Goal: Transaction & Acquisition: Purchase product/service

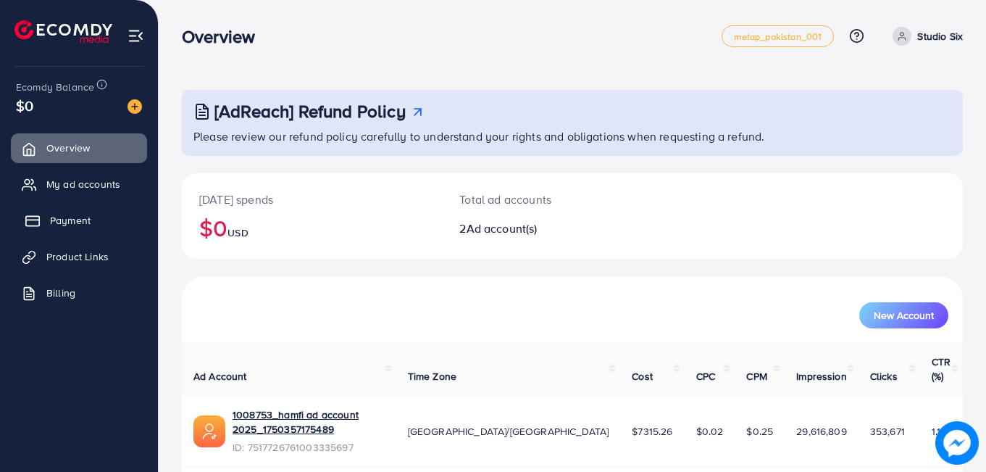
click at [70, 217] on span "Payment" at bounding box center [70, 220] width 41 height 14
click at [64, 221] on span "Payment" at bounding box center [70, 220] width 41 height 14
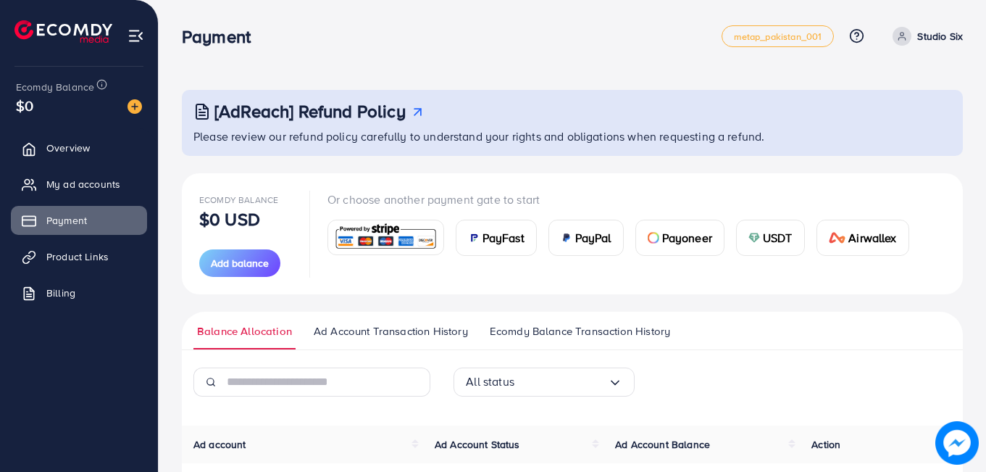
click at [771, 240] on span "USDT" at bounding box center [778, 237] width 30 height 17
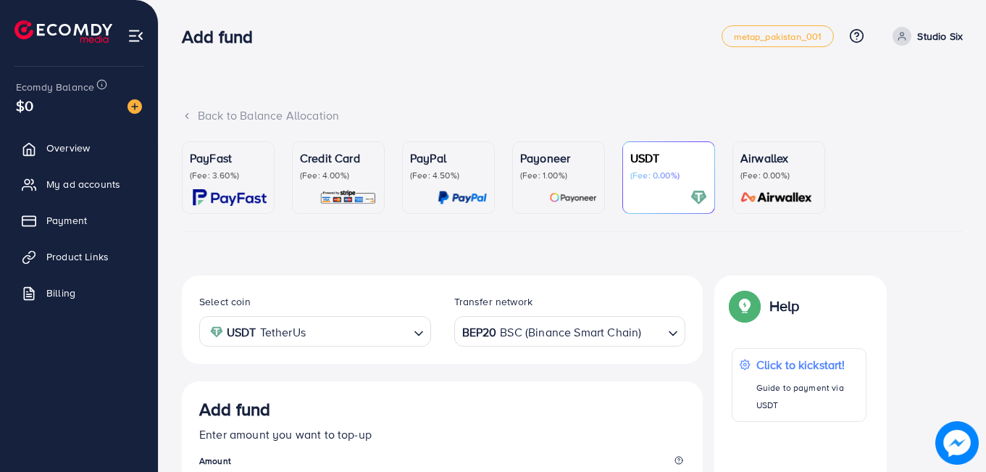
scroll to position [254, 0]
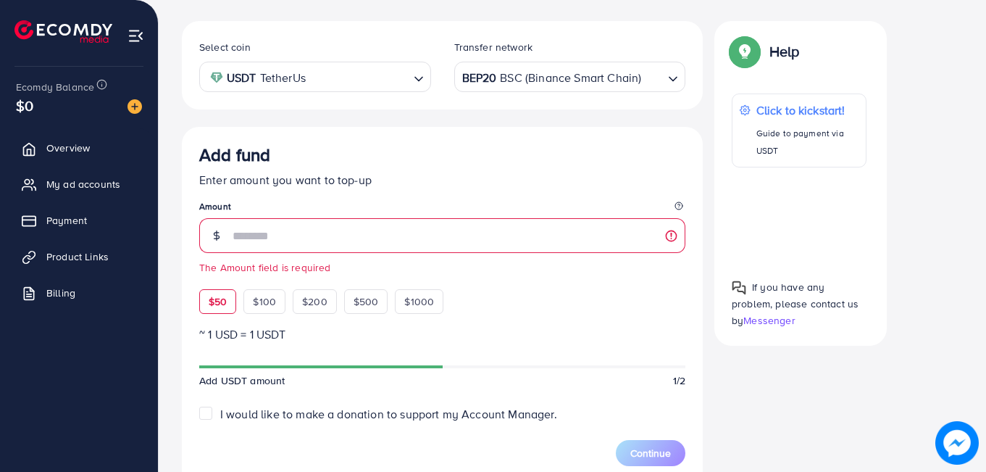
click at [226, 279] on div "Add fund Enter amount you want to top-up Amount The Amount field is required $5…" at bounding box center [442, 229] width 486 height 170
click at [225, 299] on span "$50" at bounding box center [218, 301] width 18 height 14
type input "**"
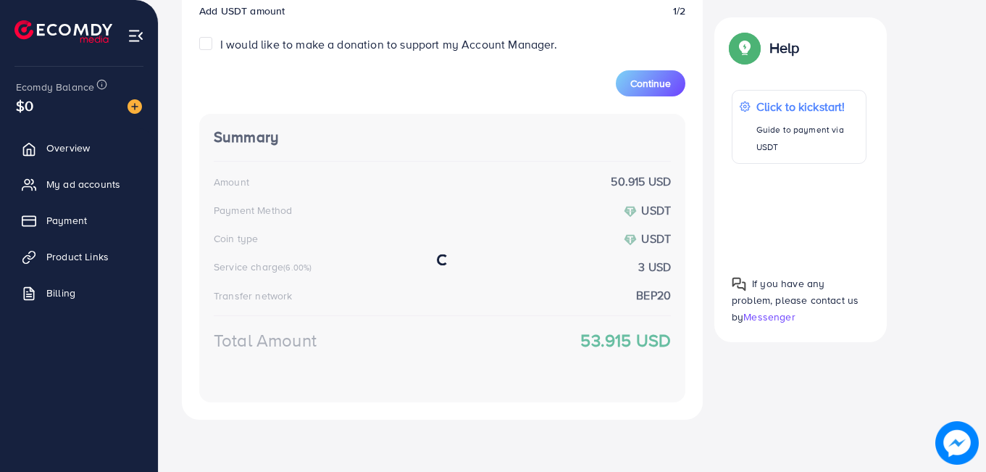
scroll to position [624, 0]
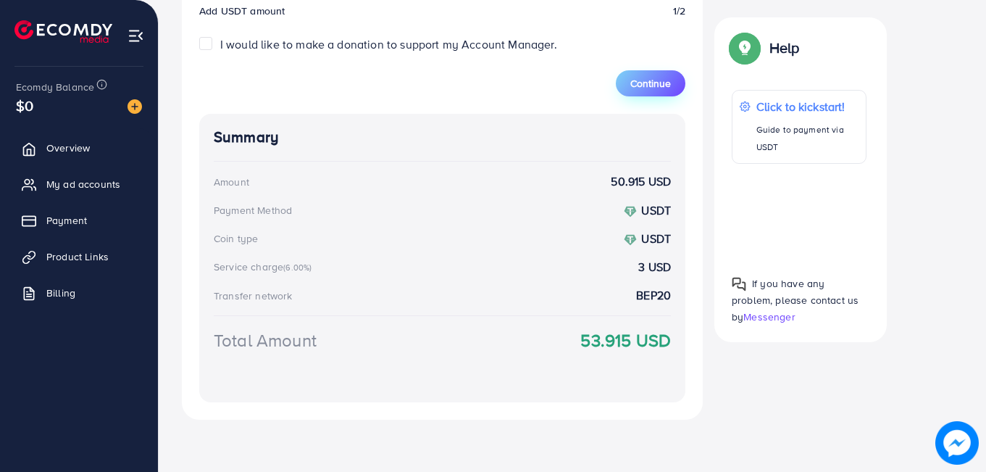
click at [644, 80] on span "Continue" at bounding box center [651, 83] width 41 height 14
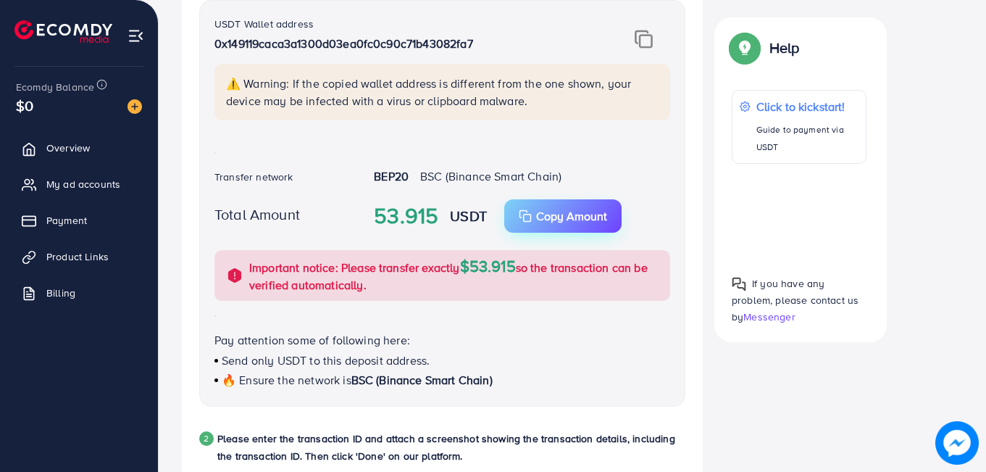
scroll to position [362, 0]
click at [644, 36] on img at bounding box center [644, 39] width 18 height 19
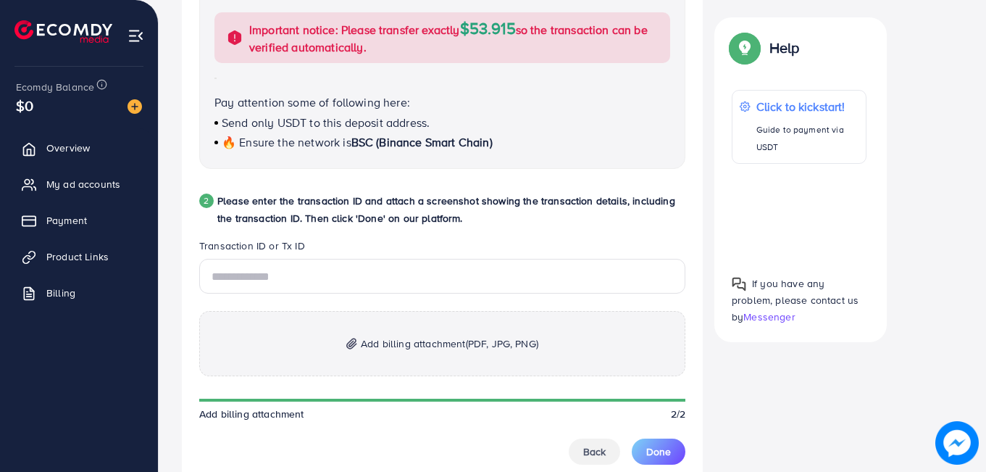
scroll to position [624, 0]
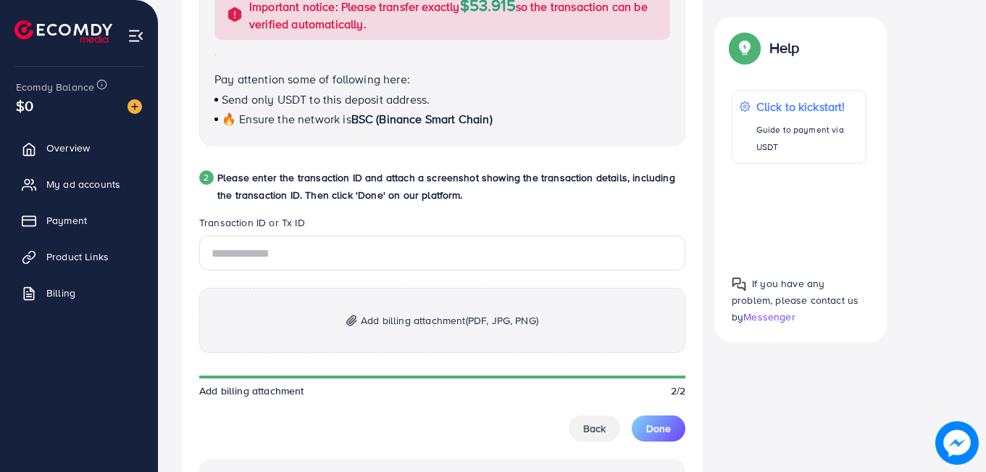
click at [421, 326] on span "Add billing attachment (PDF, JPG, PNG)" at bounding box center [450, 320] width 178 height 17
click at [426, 321] on span "Add billing attachment (PDF, JPG, PNG)" at bounding box center [450, 320] width 178 height 17
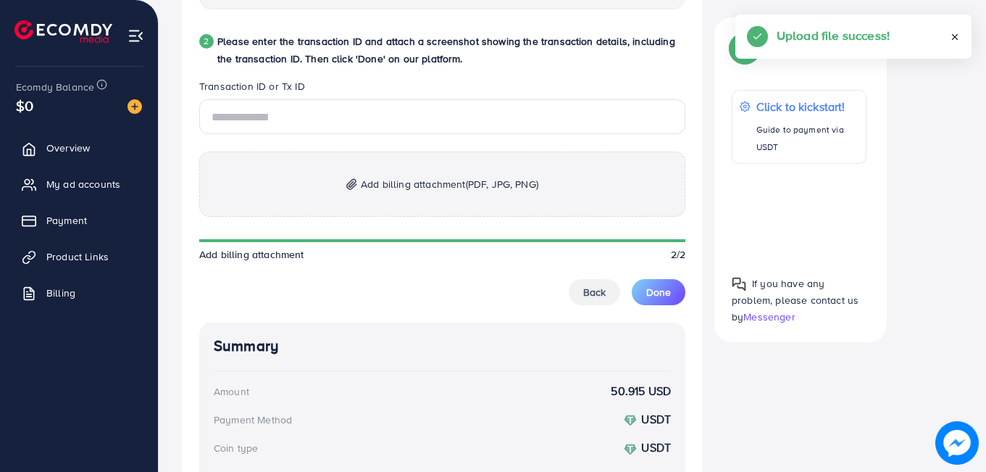
scroll to position [761, 0]
click at [417, 182] on span "Add billing attachment (PDF, JPG, PNG)" at bounding box center [450, 183] width 178 height 17
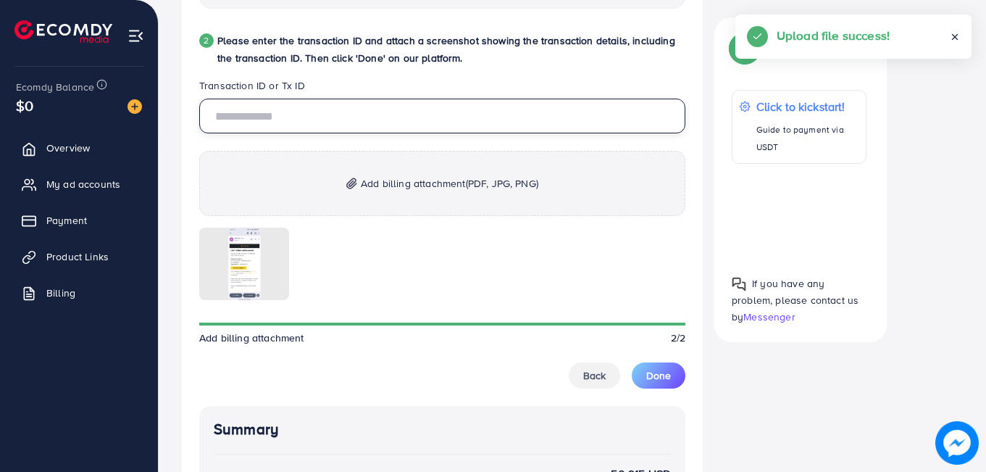
click at [256, 126] on input "text" at bounding box center [442, 116] width 486 height 35
paste input "**********"
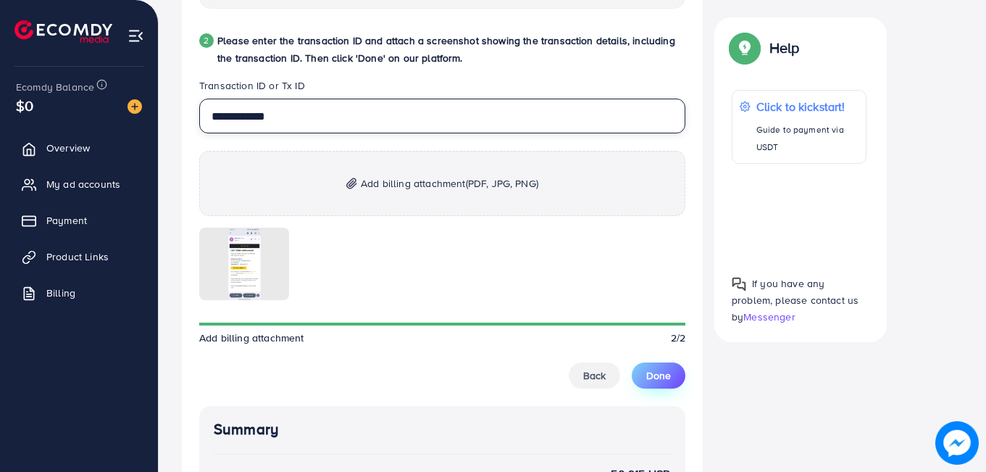
type input "**********"
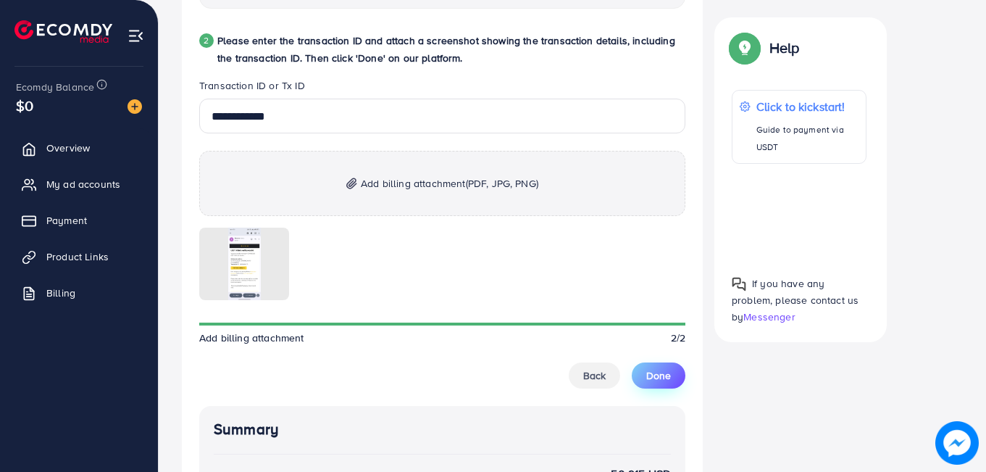
click at [652, 378] on span "Done" at bounding box center [658, 375] width 25 height 14
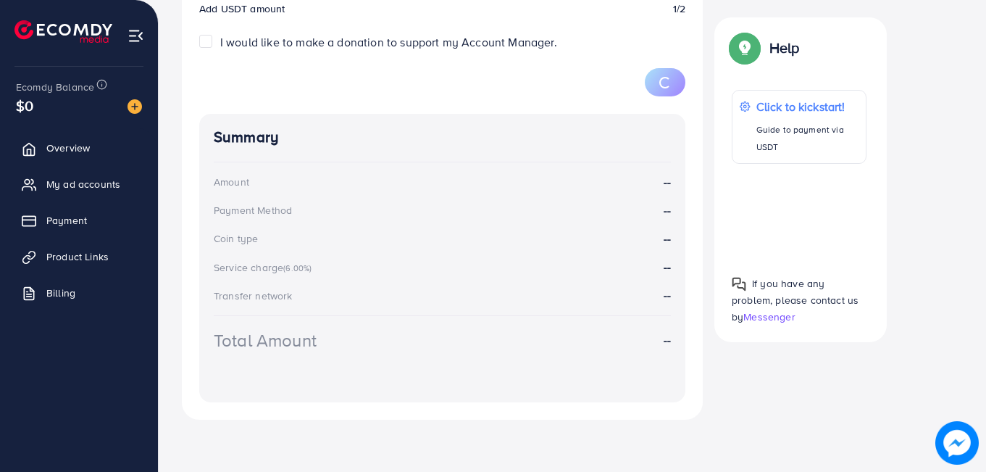
scroll to position [254, 0]
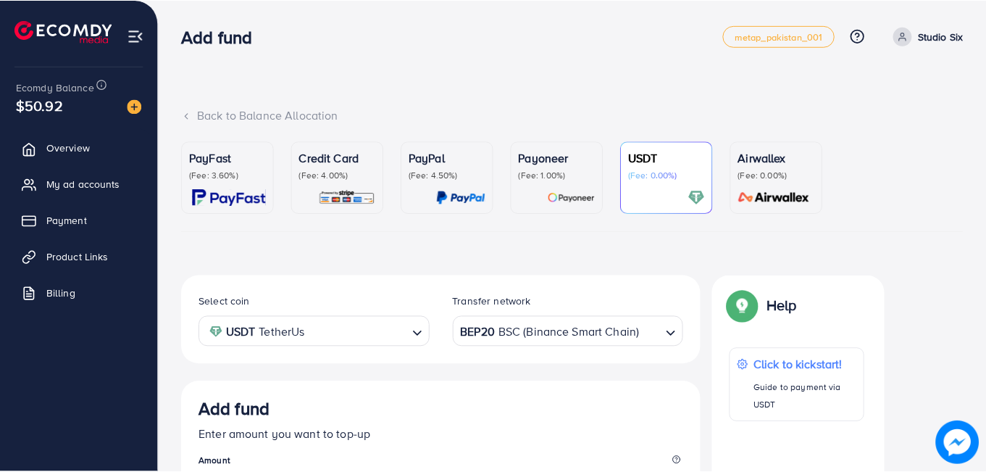
scroll to position [254, 0]
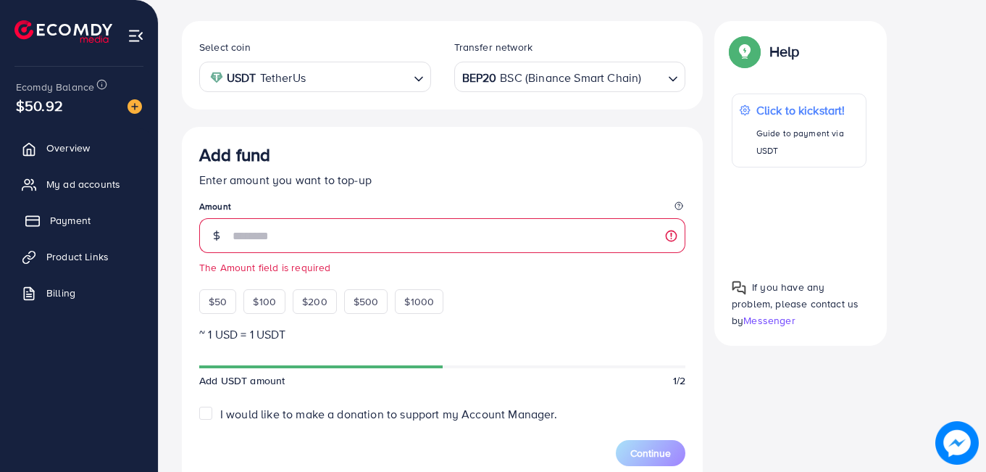
click at [71, 221] on span "Payment" at bounding box center [70, 220] width 41 height 14
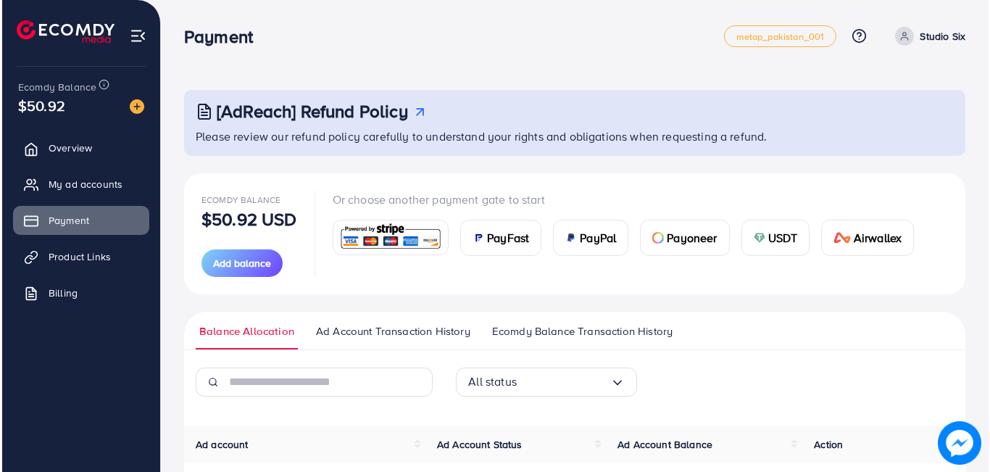
scroll to position [257, 0]
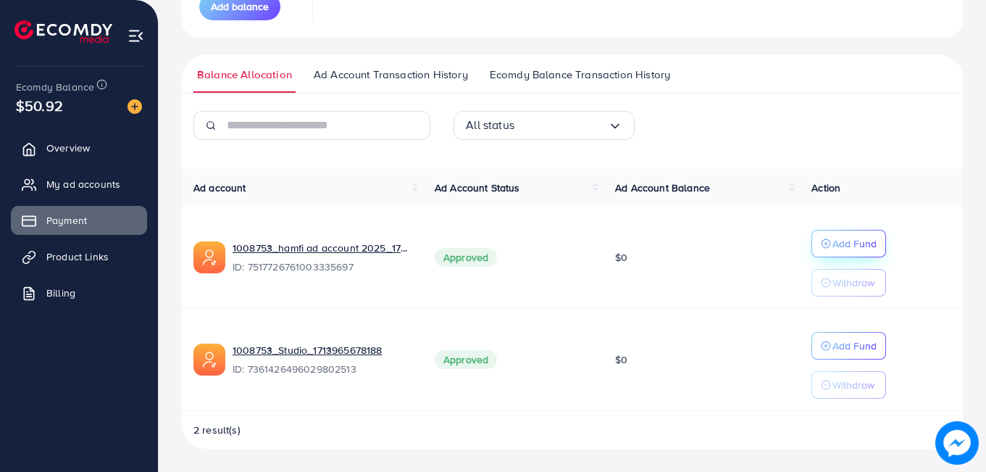
click at [839, 232] on button "Add Fund" at bounding box center [849, 244] width 75 height 28
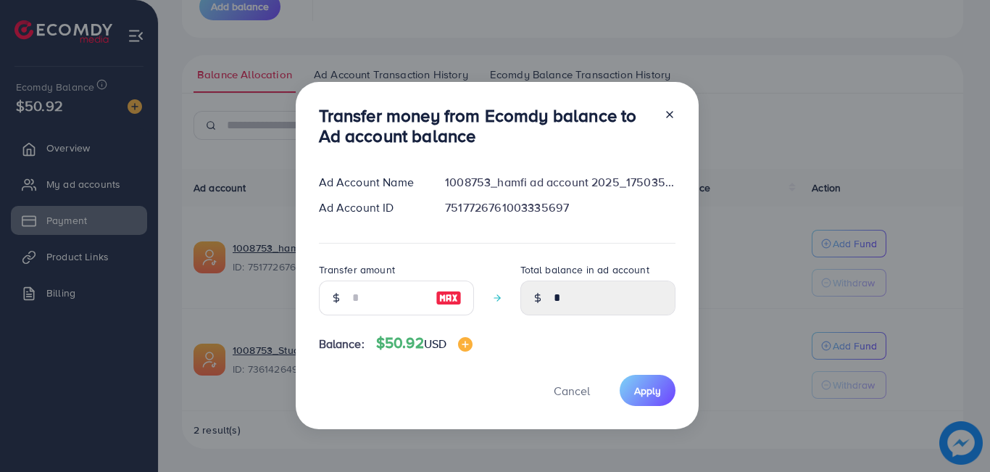
click at [449, 304] on img at bounding box center [449, 297] width 26 height 17
type input "**"
type input "*****"
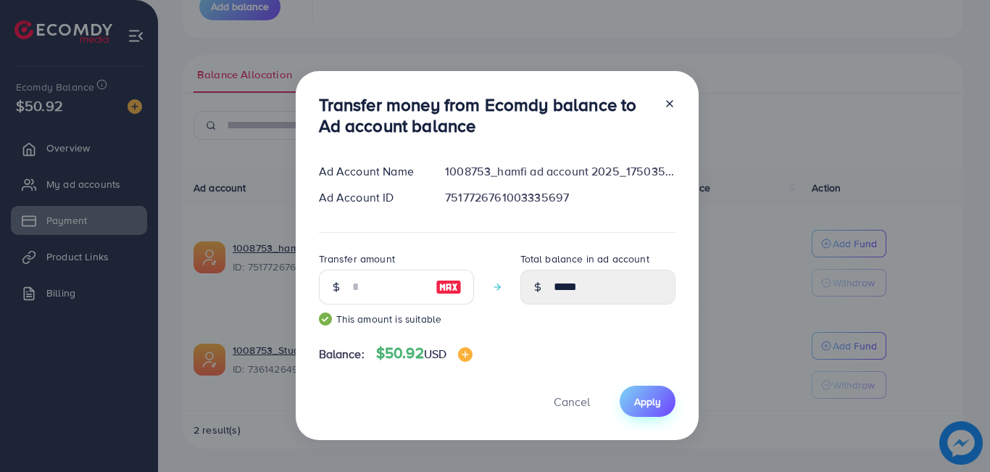
click at [639, 404] on span "Apply" at bounding box center [647, 401] width 27 height 14
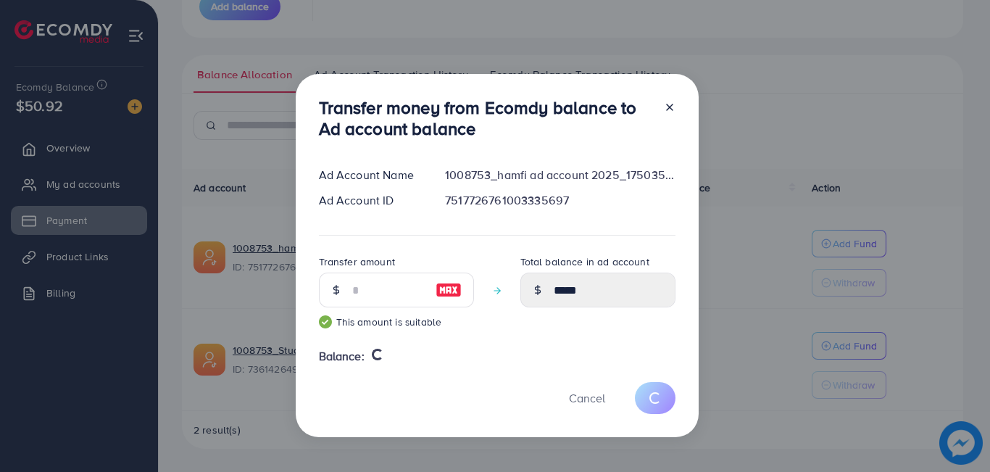
type input "*"
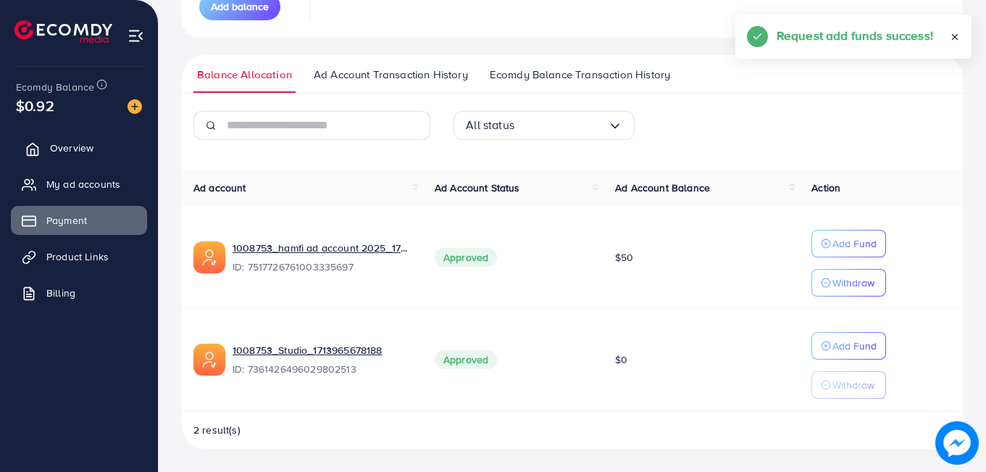
click at [65, 147] on span "Overview" at bounding box center [71, 148] width 43 height 14
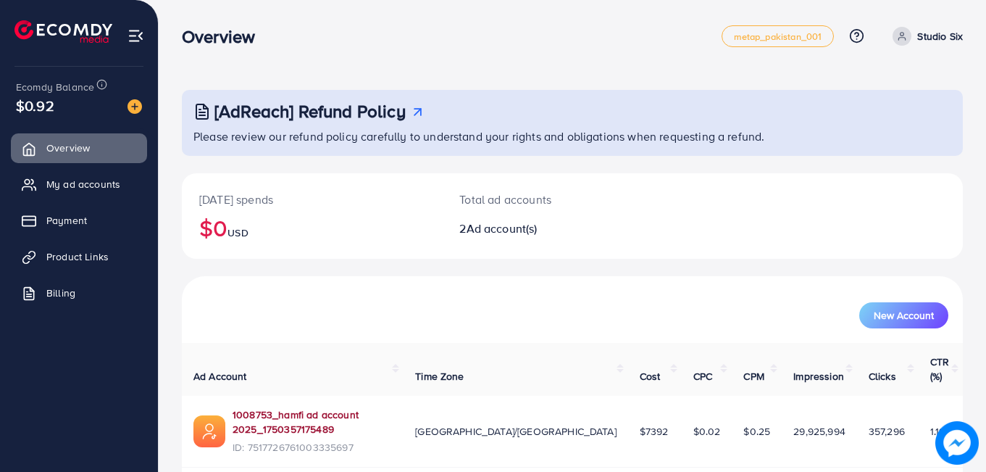
click at [359, 407] on link "1008753_hamfi ad account 2025_1750357175489" at bounding box center [312, 422] width 159 height 30
